Goal: Task Accomplishment & Management: Manage account settings

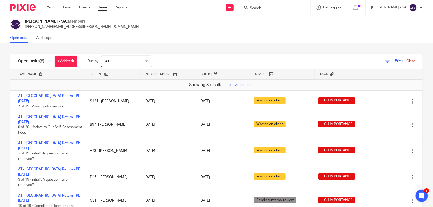
click at [407, 62] on link "Clear" at bounding box center [411, 61] width 8 height 4
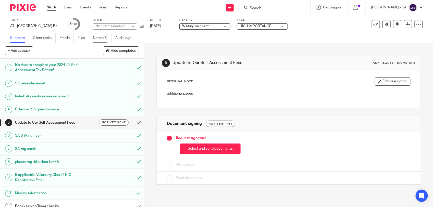
click at [97, 37] on link "Notes (7)" at bounding box center [102, 38] width 19 height 10
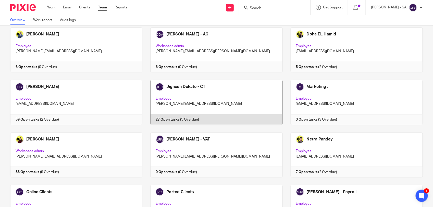
scroll to position [191, 0]
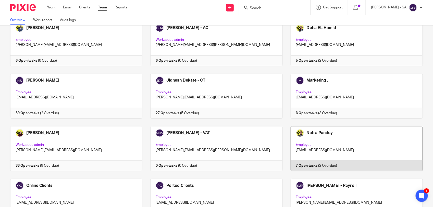
click at [345, 146] on link at bounding box center [353, 148] width 140 height 45
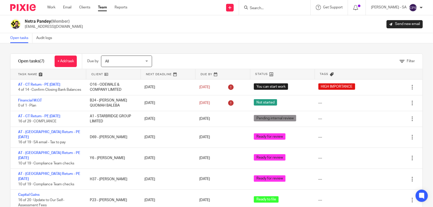
scroll to position [3, 0]
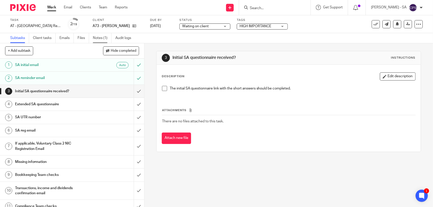
click at [104, 38] on link "Notes (1)" at bounding box center [102, 38] width 19 height 10
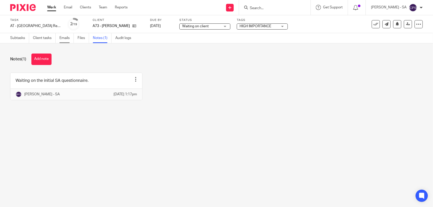
click at [65, 37] on link "Emails" at bounding box center [66, 38] width 14 height 10
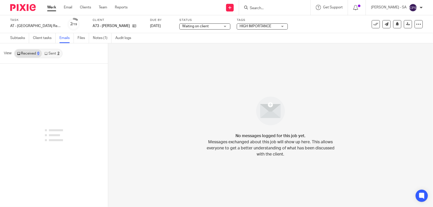
click at [49, 55] on link "Sent 2" at bounding box center [52, 54] width 20 height 8
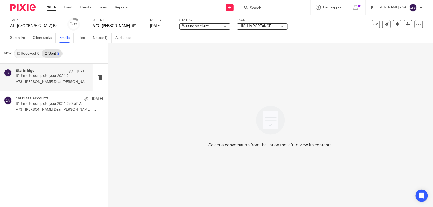
click at [54, 83] on p "A73 - ANDRE ANDERSON Dear Andre, ..." at bounding box center [52, 82] width 72 height 4
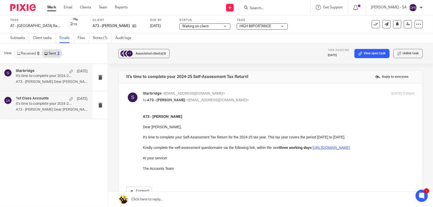
click at [31, 107] on div "1st Class Accounts 6 Apr It's time to complete your 2024-25 Self-Assessment Tax…" at bounding box center [52, 105] width 72 height 17
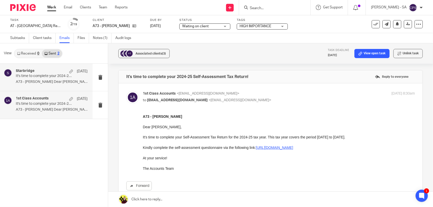
click at [49, 81] on p "A73 - ANDRE ANDERSON Dear Andre, ..." at bounding box center [52, 82] width 72 height 4
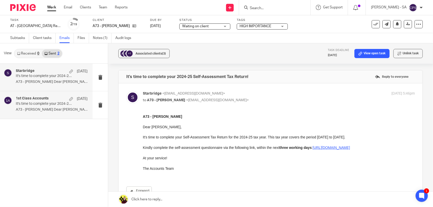
click at [42, 108] on p "A73 - ANDRE ANDERSON Dear Andre, ..." at bounding box center [52, 110] width 72 height 4
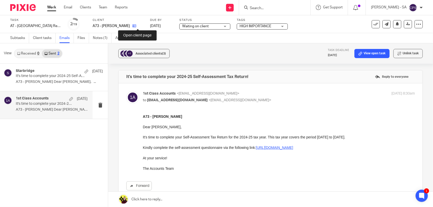
click at [136, 28] on icon at bounding box center [135, 26] width 4 height 4
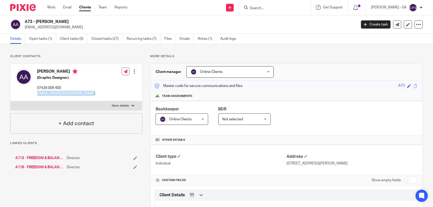
drag, startPoint x: 37, startPoint y: 93, endPoint x: 95, endPoint y: 97, distance: 58.3
click at [95, 97] on div "Andre Anderson (Graphic Designer) 07426 009 400 freedomandbalance@gmail.com Edi…" at bounding box center [76, 83] width 132 height 38
copy p "freedomandbalance@gmail.com"
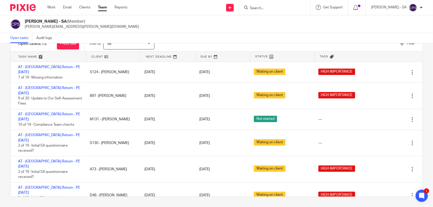
click at [257, 9] on input "Search" at bounding box center [272, 8] width 46 height 5
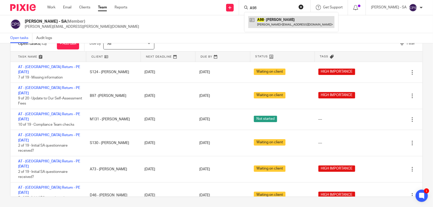
type input "A98"
click at [285, 19] on link at bounding box center [291, 22] width 86 height 12
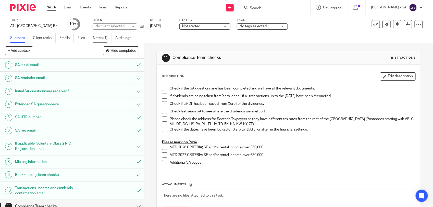
click at [100, 37] on link "Notes (1)" at bounding box center [102, 38] width 19 height 10
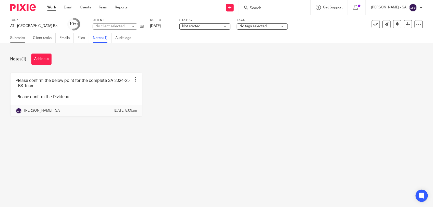
click at [17, 41] on link "Subtasks" at bounding box center [19, 38] width 19 height 10
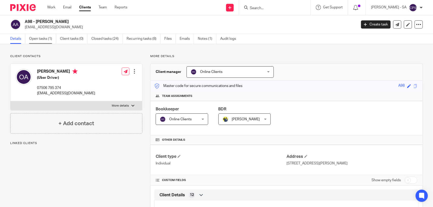
click at [40, 41] on link "Open tasks (1)" at bounding box center [42, 39] width 27 height 10
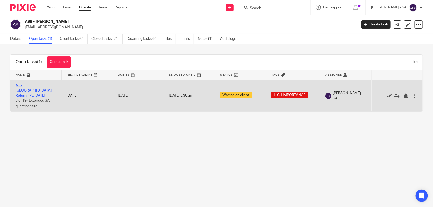
click at [36, 85] on link "AT - [GEOGRAPHIC_DATA] Return - PE [DATE]" at bounding box center [34, 91] width 36 height 14
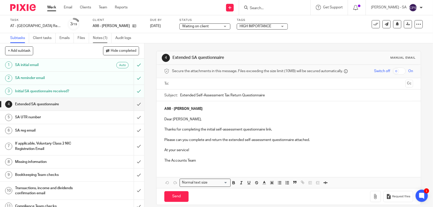
click at [109, 40] on link "Notes (1)" at bounding box center [102, 38] width 19 height 10
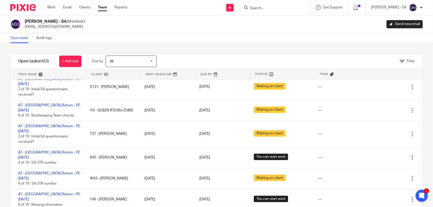
scroll to position [32, 0]
